Goal: Find contact information: Find contact information

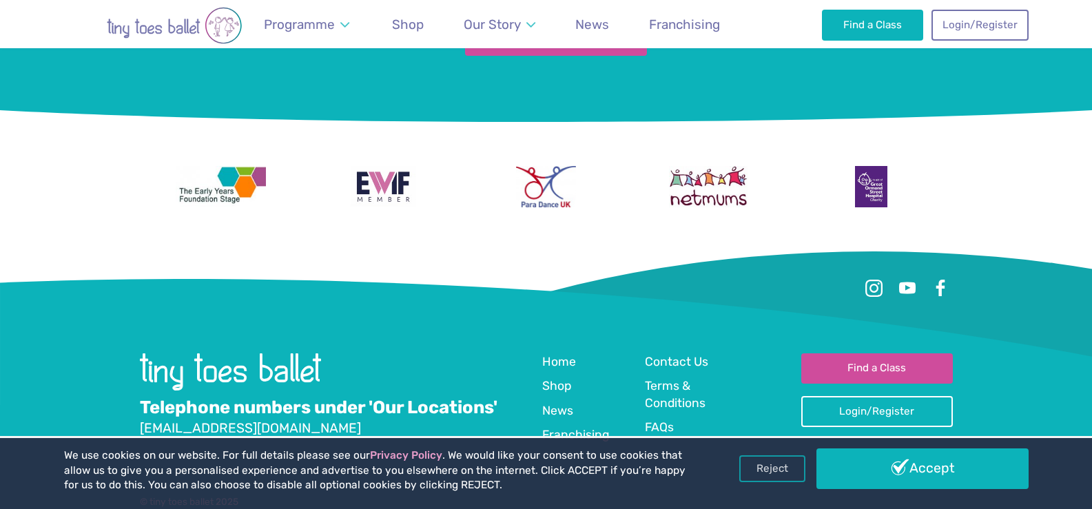
scroll to position [2462, 0]
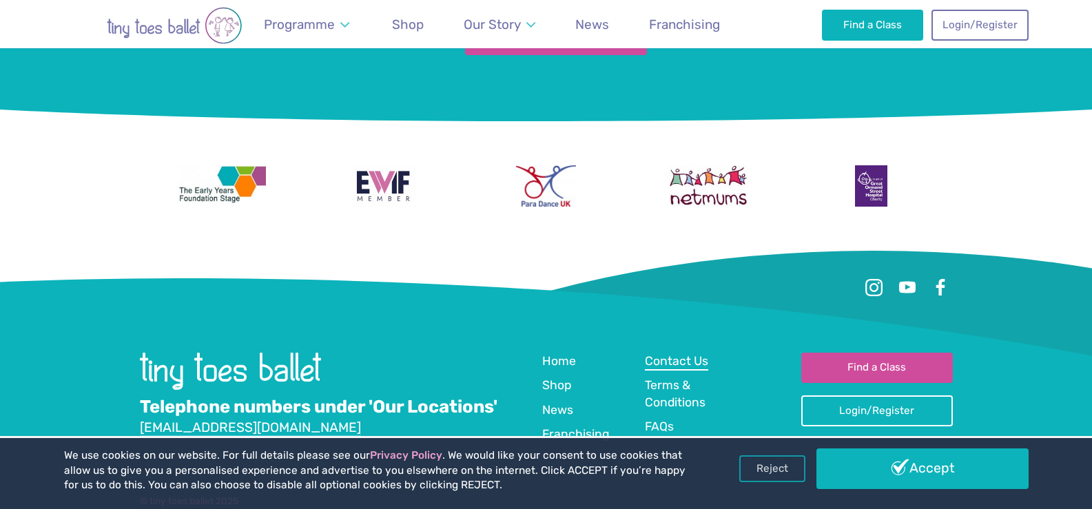
click at [665, 354] on span "Contact Us" at bounding box center [676, 361] width 63 height 14
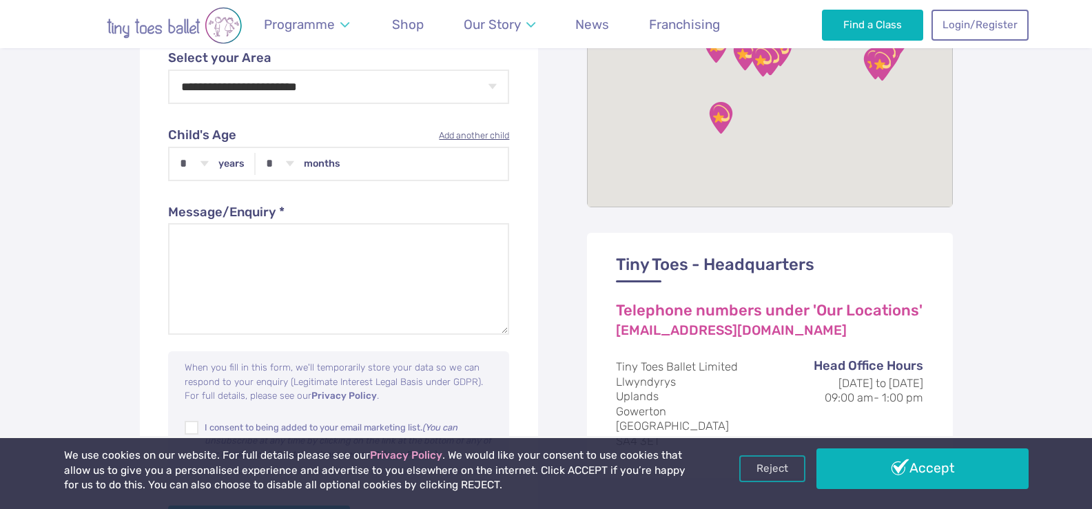
scroll to position [827, 0]
